Goal: Navigation & Orientation: Go to known website

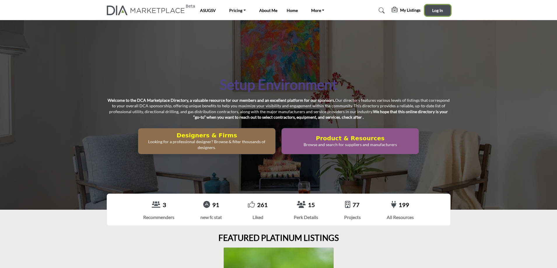
click at [441, 10] on span "Log In" at bounding box center [437, 10] width 11 height 5
click at [440, 11] on span "Log In" at bounding box center [437, 10] width 11 height 5
